Goal: Information Seeking & Learning: Learn about a topic

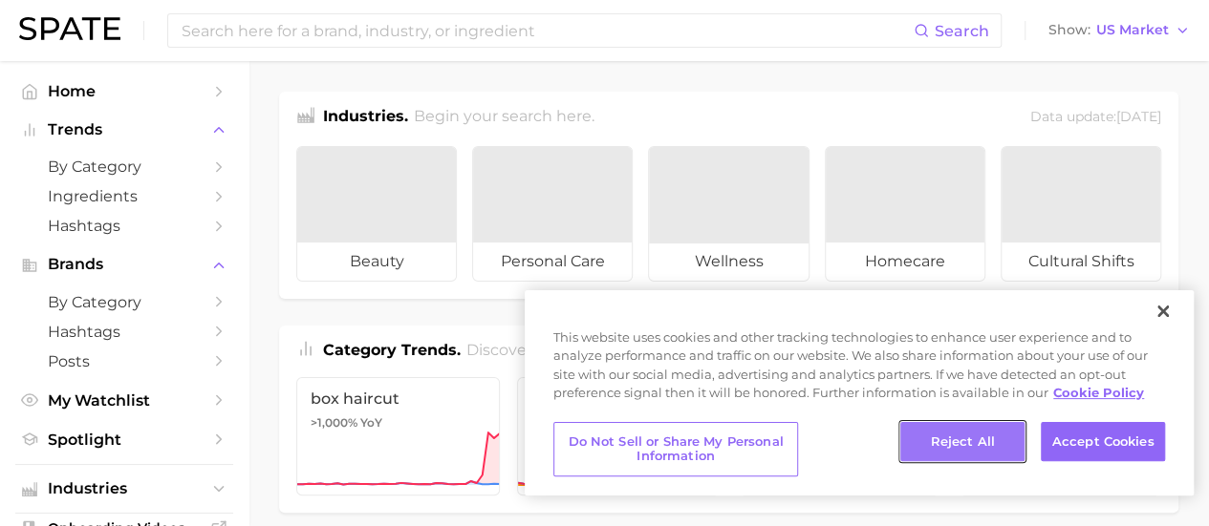
click at [965, 442] on button "Reject All" at bounding box center [962, 442] width 124 height 40
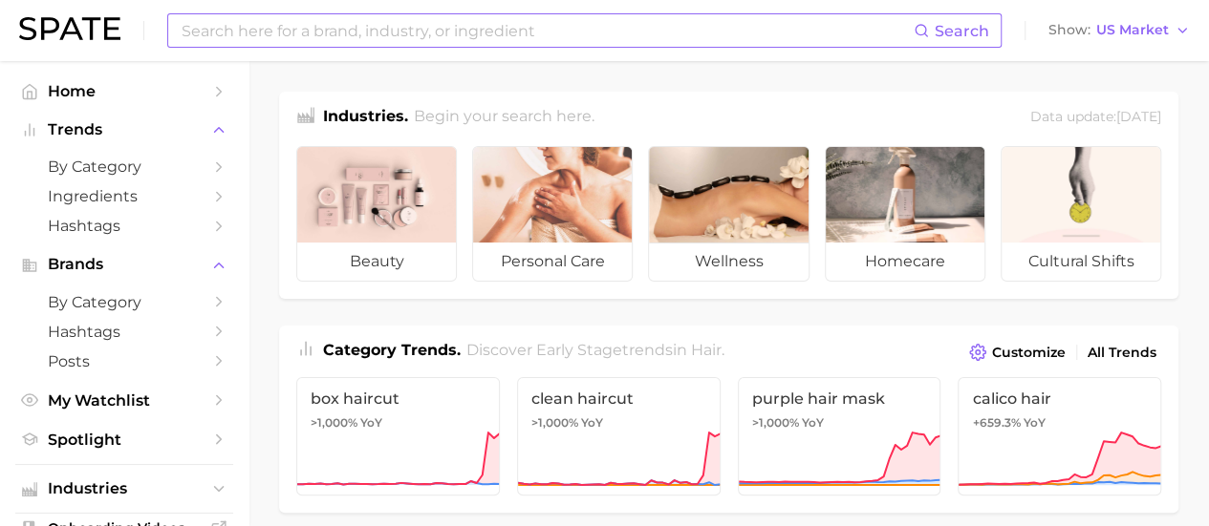
click at [457, 30] on input at bounding box center [547, 30] width 734 height 32
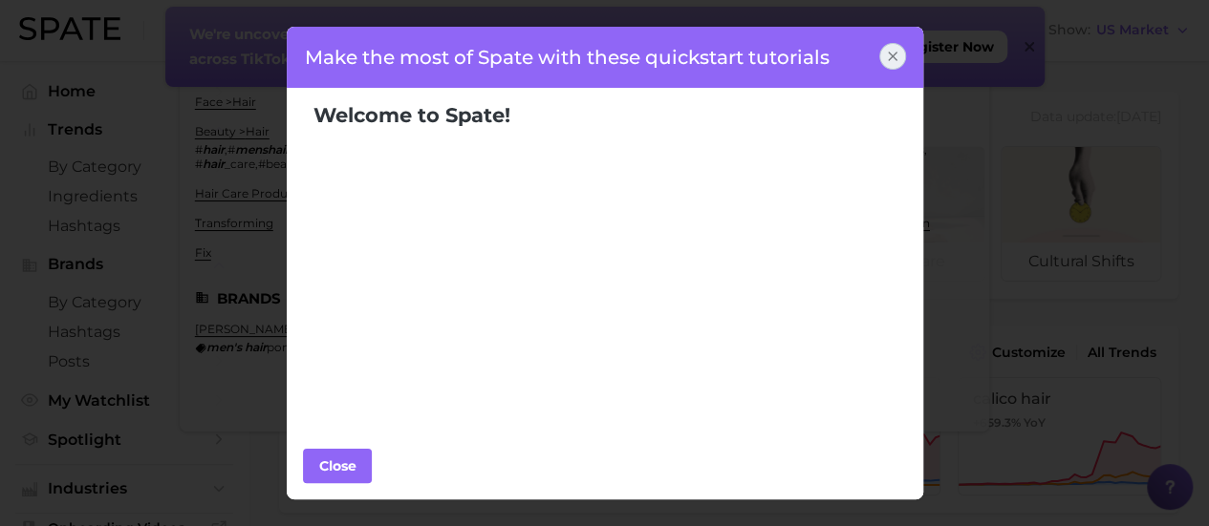
click at [888, 54] on icon at bounding box center [892, 56] width 15 height 15
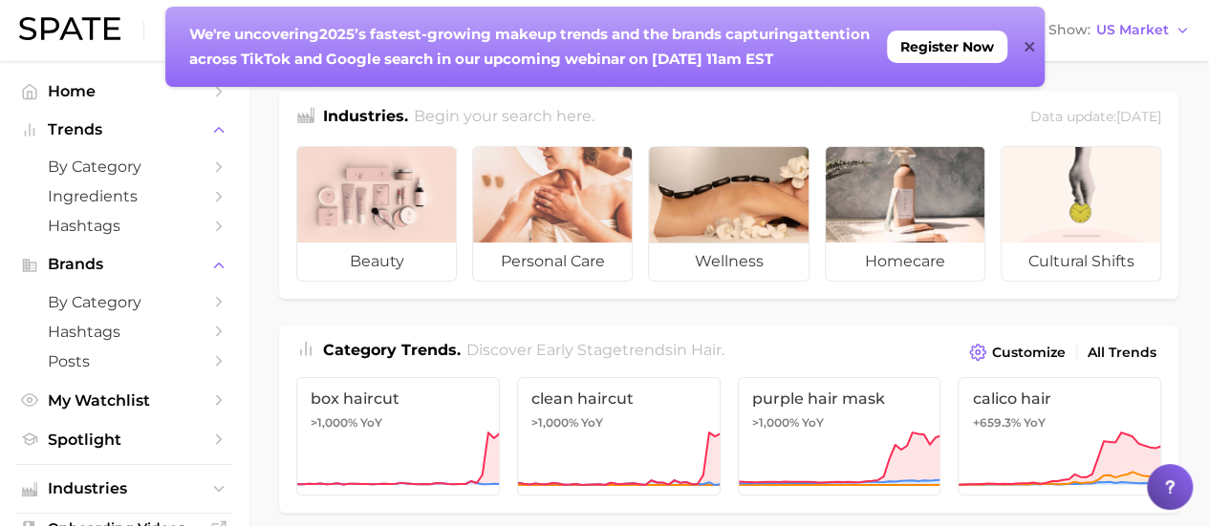
click at [1024, 48] on icon at bounding box center [1029, 46] width 10 height 15
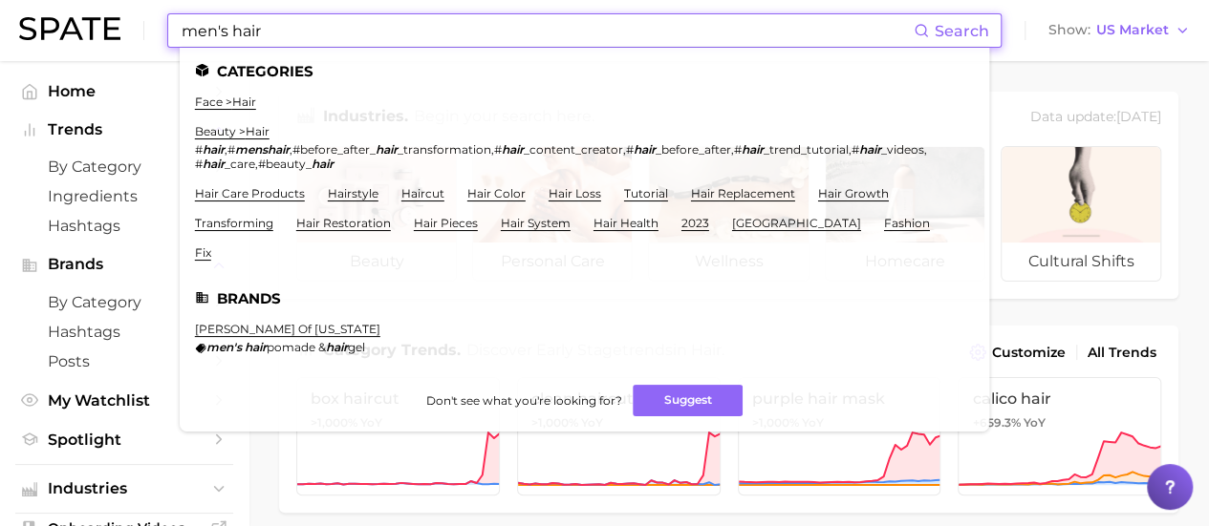
click at [383, 26] on input "men's hair" at bounding box center [547, 30] width 734 height 32
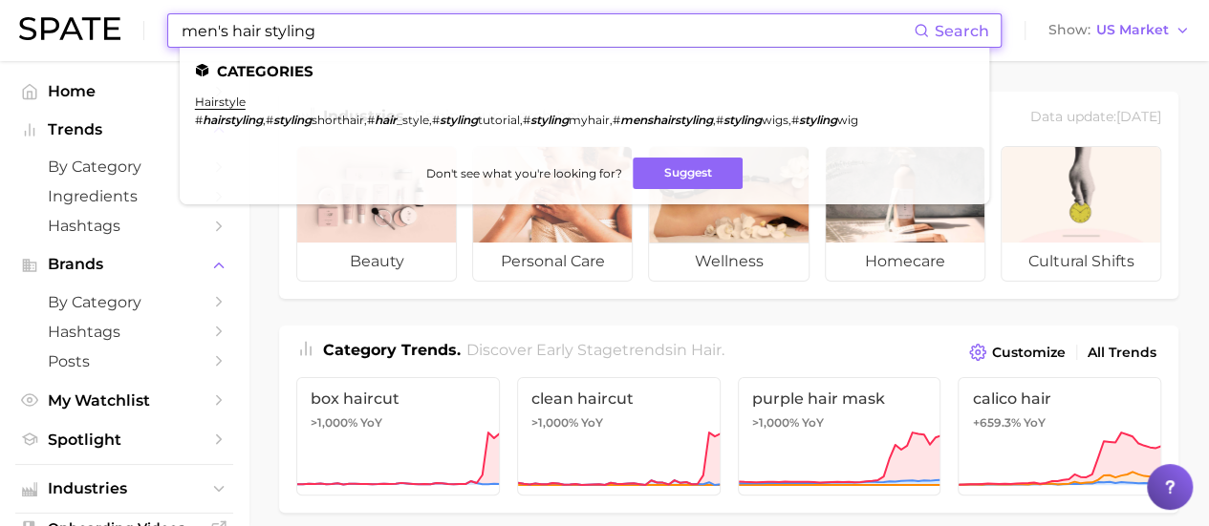
click at [439, 48] on ul "Categories hairstyle # hairstyling , # styling shorthair , # hair _style , # st…" at bounding box center [584, 126] width 809 height 157
click at [953, 33] on span "Search" at bounding box center [961, 31] width 54 height 18
drag, startPoint x: 399, startPoint y: 38, endPoint x: 122, endPoint y: 32, distance: 277.1
click at [122, 32] on div "men's hair styling Search Categories hairstyle # hairstyling , # styling shorth…" at bounding box center [604, 30] width 1170 height 61
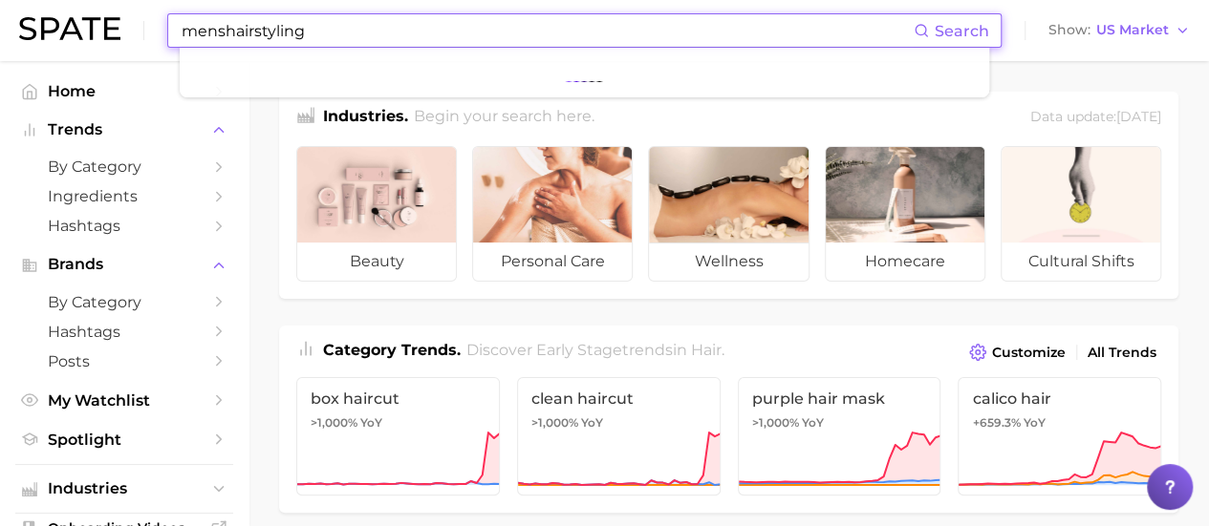
type input "menshairstyling"
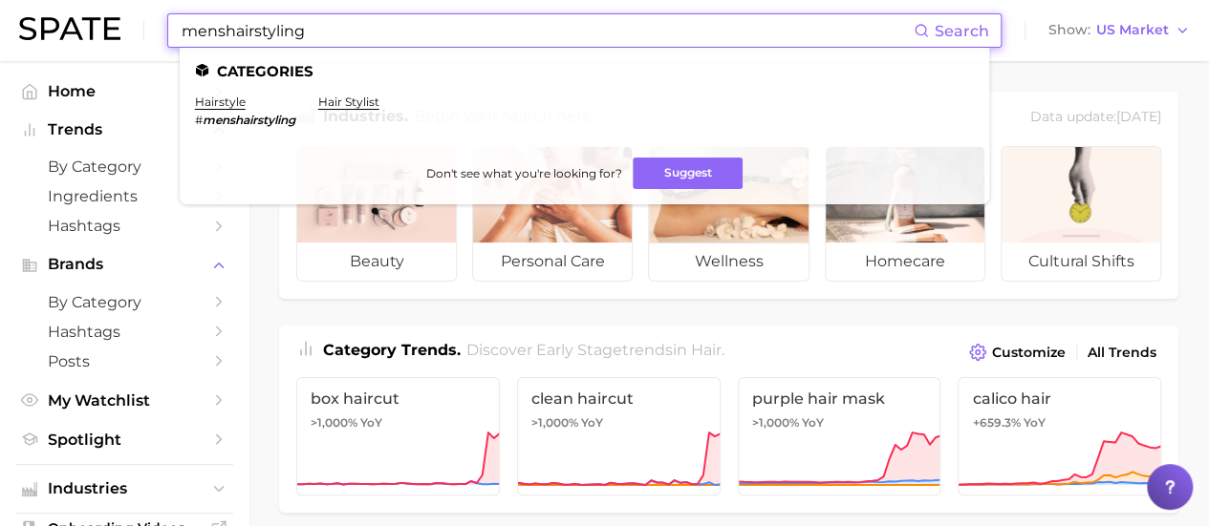
click at [216, 110] on li "hairstyle # menshairstyling" at bounding box center [245, 111] width 100 height 32
click at [206, 104] on link "hairstyle" at bounding box center [220, 102] width 51 height 14
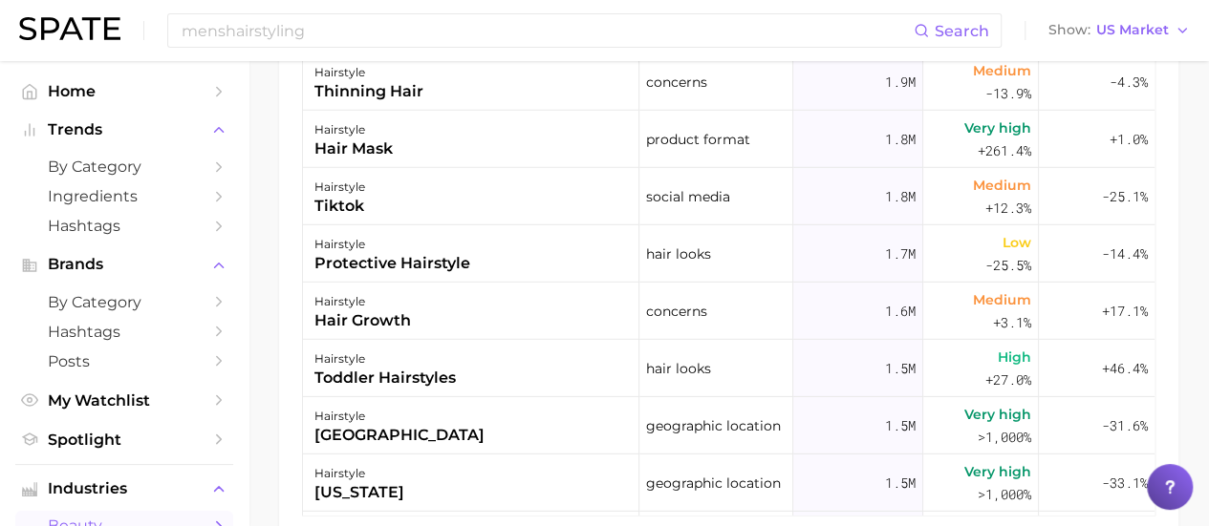
scroll to position [2614, 0]
